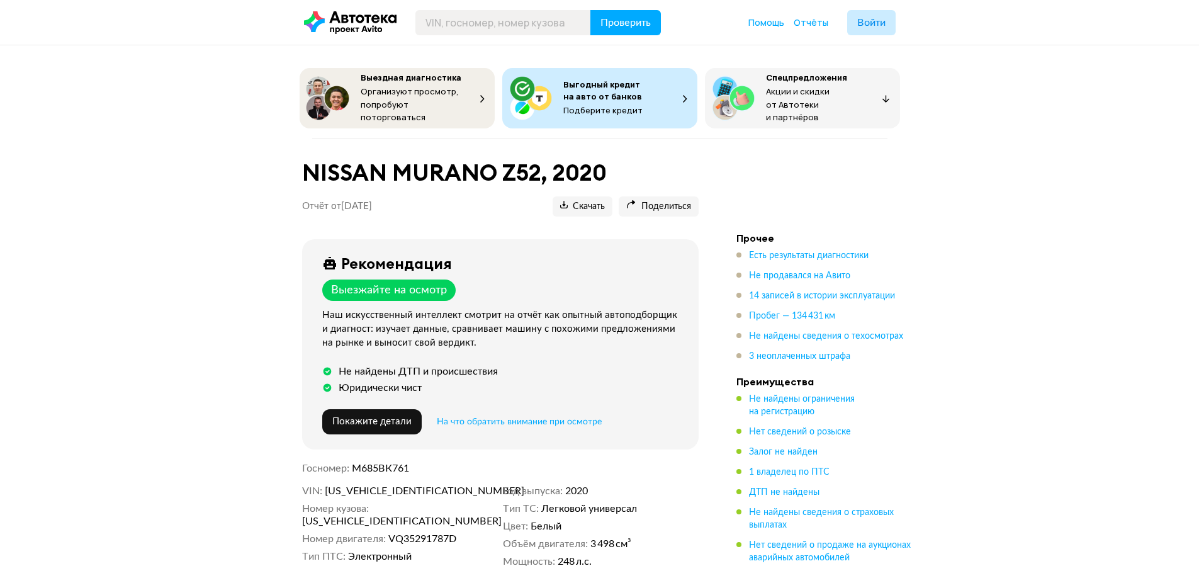
drag, startPoint x: 344, startPoint y: 202, endPoint x: 384, endPoint y: 199, distance: 39.8
click at [372, 200] on p "Отчёт от [DATE]" at bounding box center [337, 206] width 70 height 13
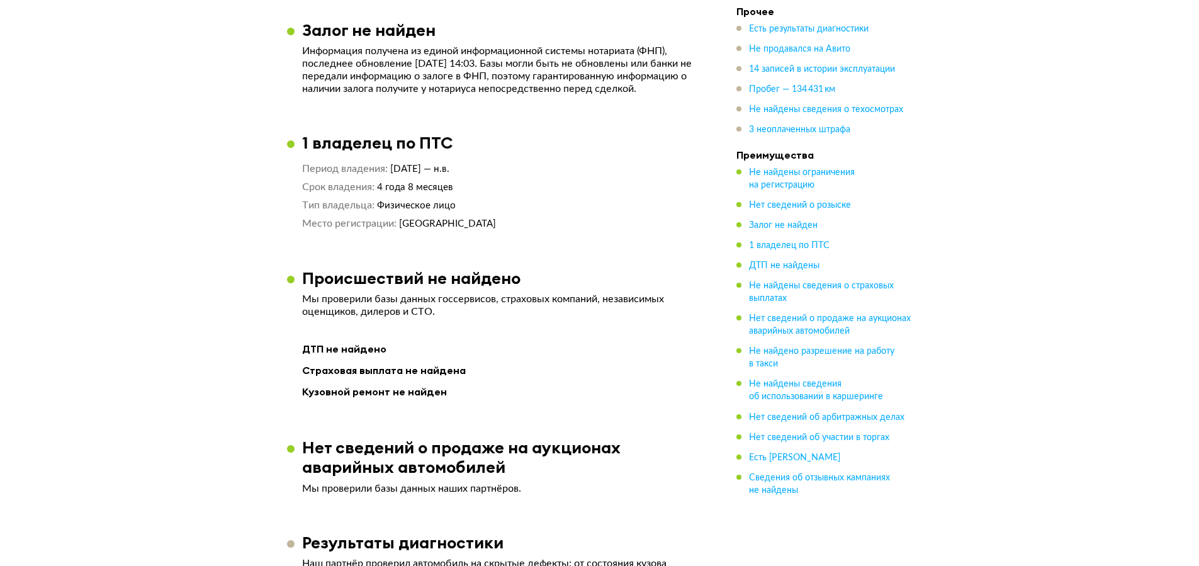
scroll to position [755, 0]
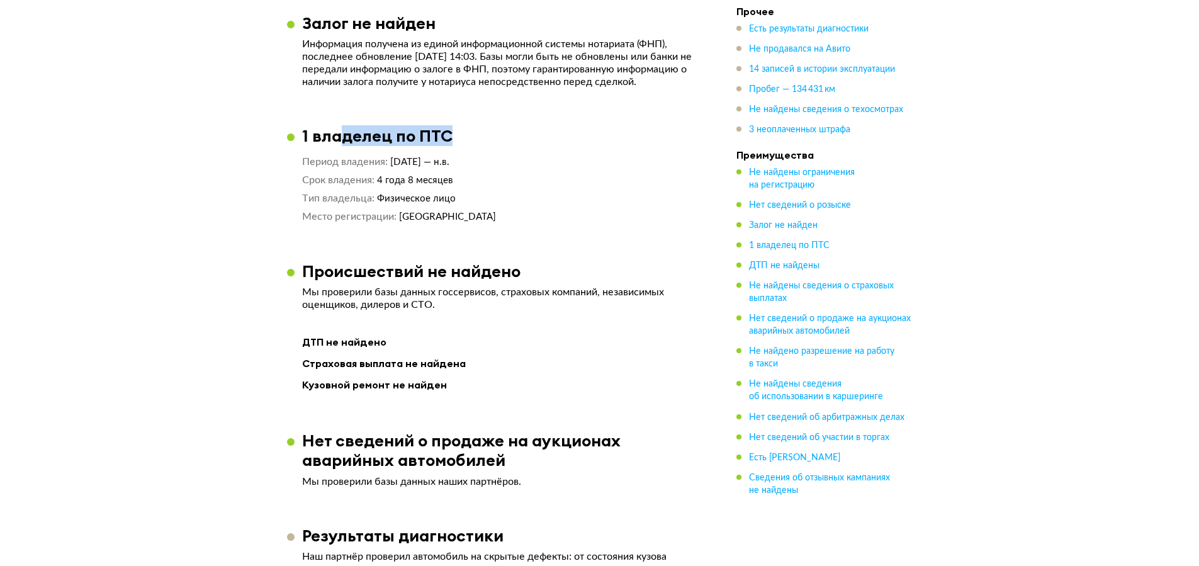
drag, startPoint x: 312, startPoint y: 155, endPoint x: 339, endPoint y: 148, distance: 28.1
click at [339, 148] on article "1 владелец по ПТС Период владения [DATE] — н.в. Срок владения 4 года 8 месяцев …" at bounding box center [500, 175] width 427 height 98
click at [341, 145] on h3 "1 владелец по ПТС" at bounding box center [377, 136] width 150 height 20
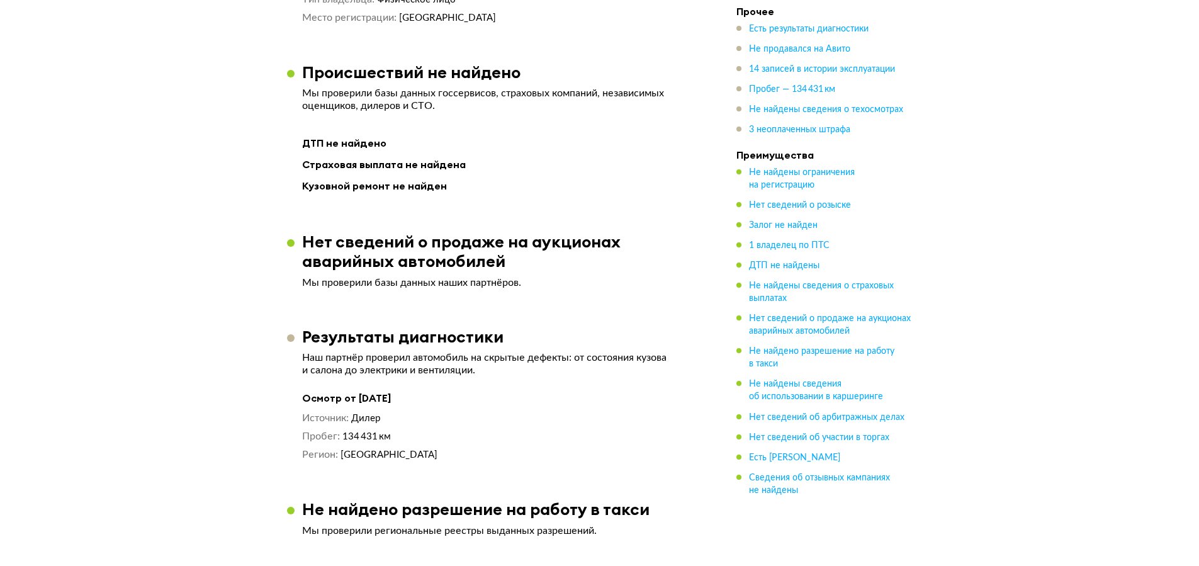
scroll to position [982, 0]
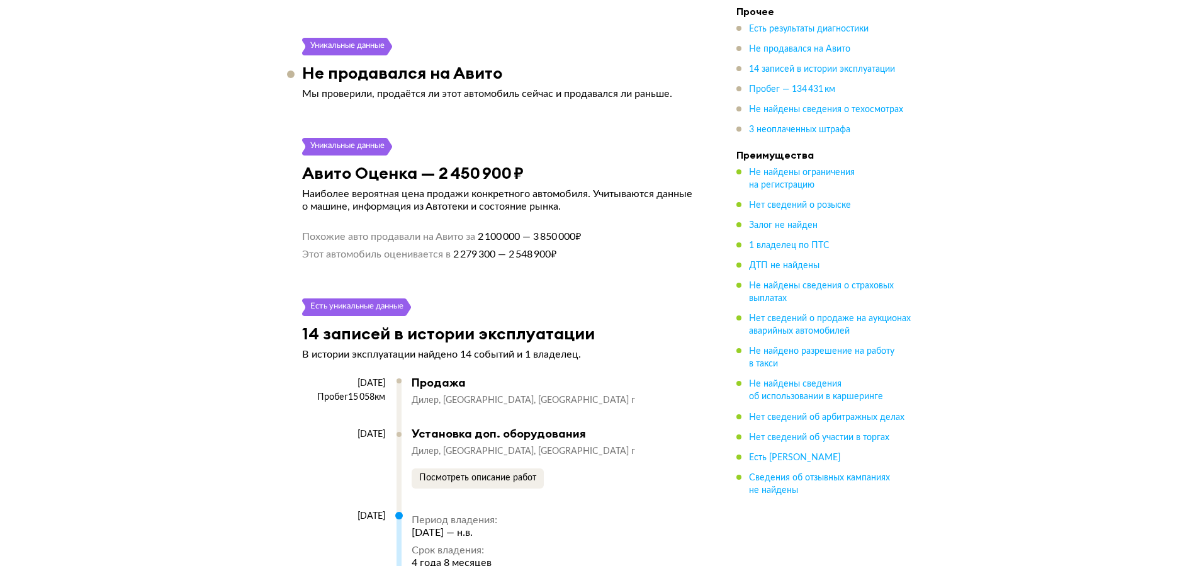
scroll to position [1813, 0]
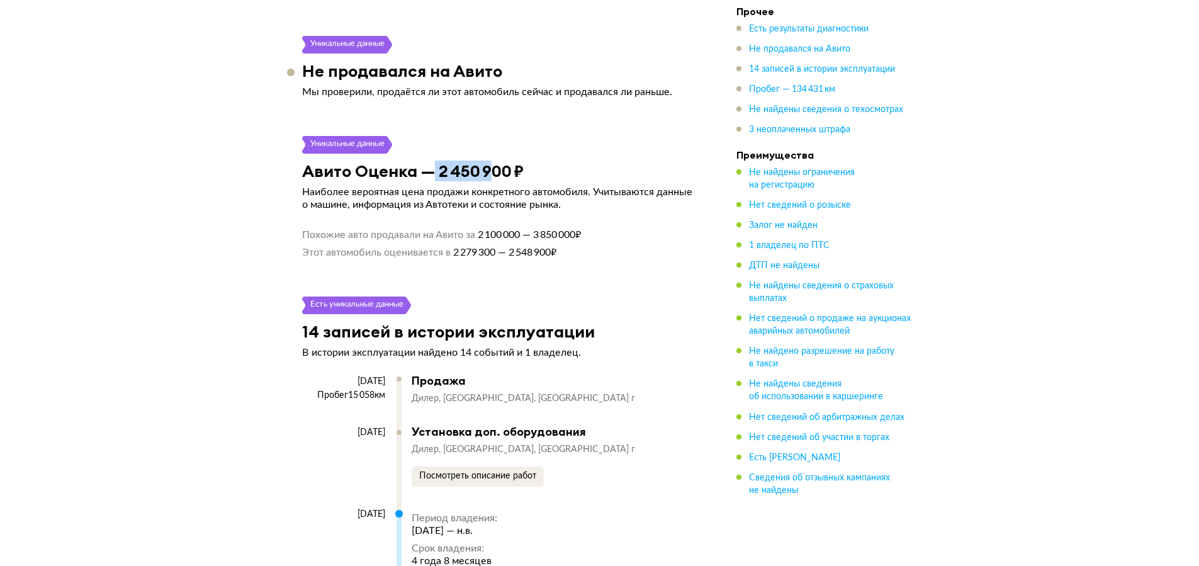
drag, startPoint x: 430, startPoint y: 176, endPoint x: 490, endPoint y: 171, distance: 60.0
click at [490, 171] on h3 "Авито Оценка — 2 450 900 ₽" at bounding box center [413, 171] width 222 height 20
